Goal: Feedback & Contribution: Contribute content

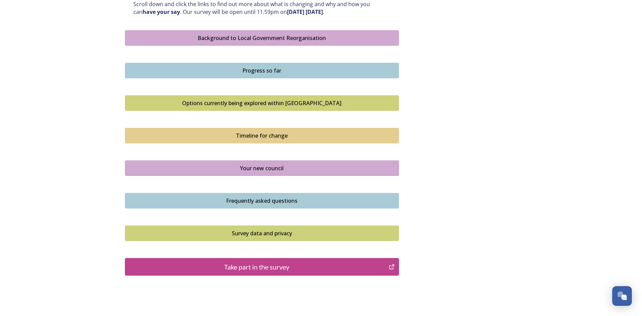
scroll to position [379, 0]
click at [260, 267] on div "Take part in the survey" at bounding box center [257, 266] width 257 height 10
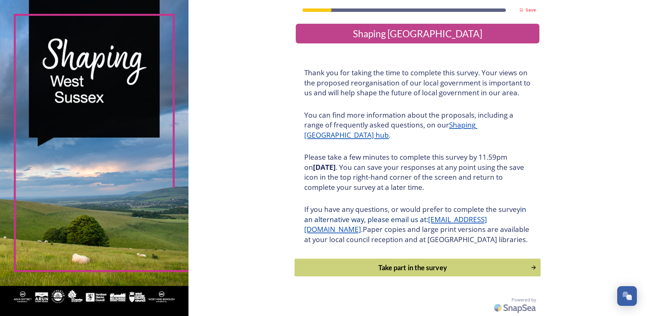
click at [403, 272] on div "Take part in the survey" at bounding box center [413, 267] width 229 height 10
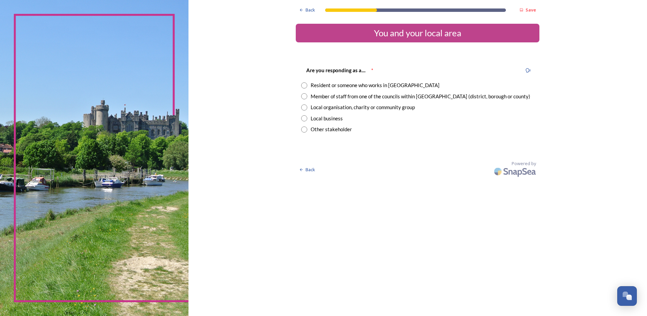
click at [305, 95] on input "radio" at bounding box center [304, 96] width 6 height 6
radio input "true"
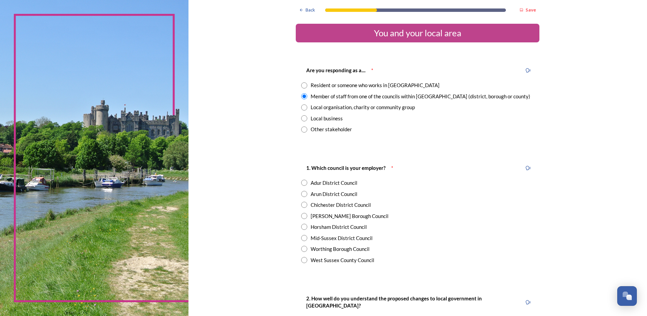
click at [302, 197] on div "Arun District Council" at bounding box center [417, 194] width 233 height 8
radio input "true"
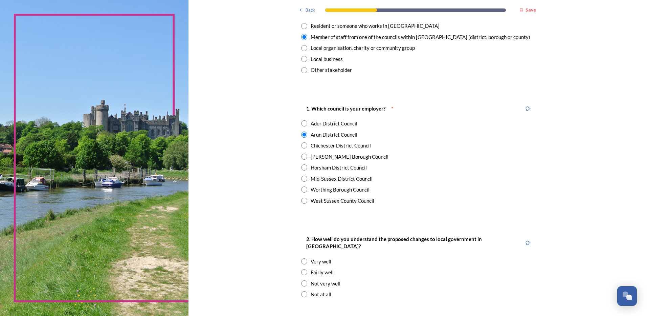
scroll to position [59, 0]
